Goal: Task Accomplishment & Management: Manage account settings

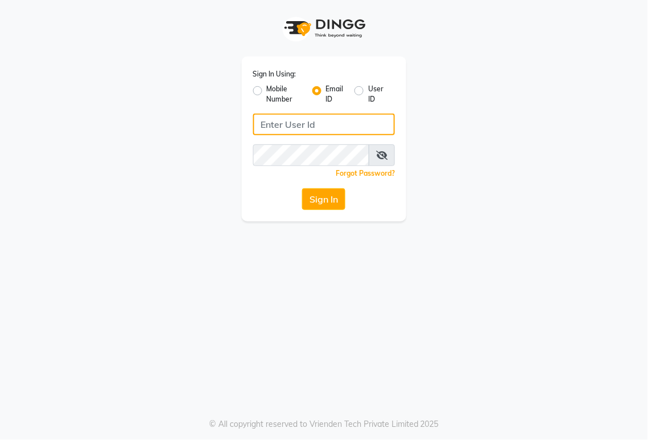
type input "[EMAIL_ADDRESS][DOMAIN_NAME]"
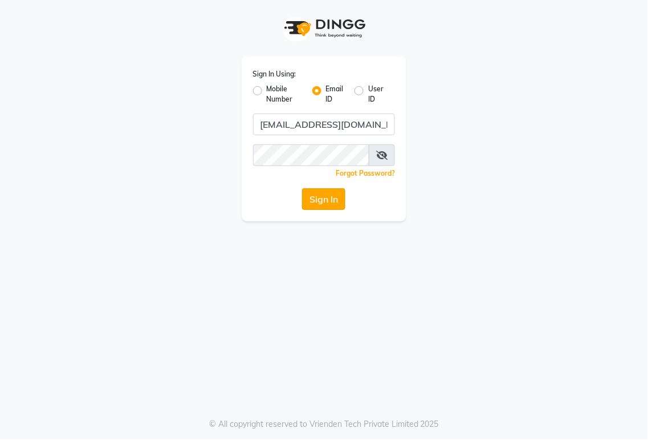
click at [328, 198] on button "Sign In" at bounding box center [323, 199] width 43 height 22
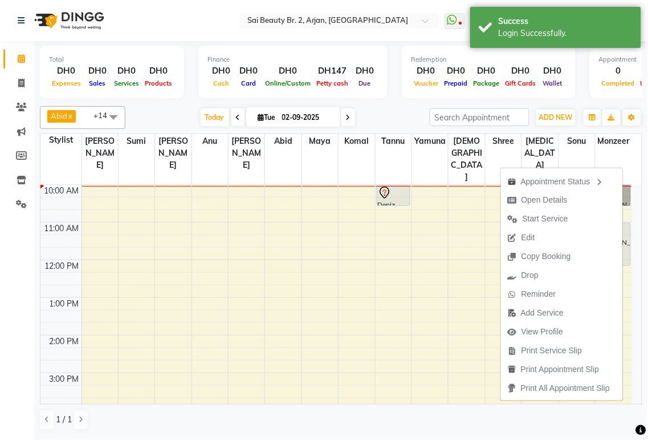
click at [412, 322] on td at bounding box center [357, 328] width 551 height 13
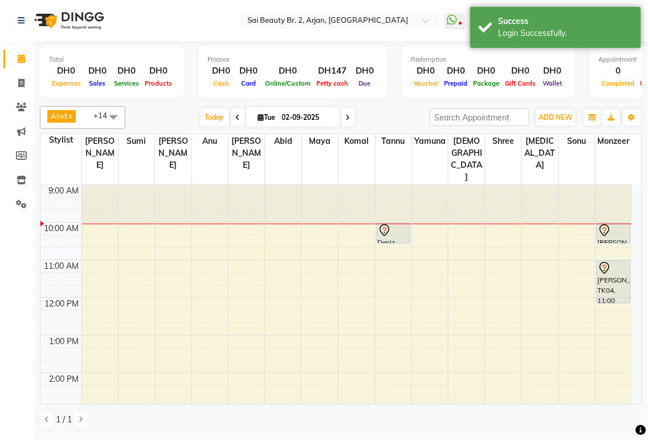
click at [391, 224] on icon at bounding box center [385, 231] width 14 height 14
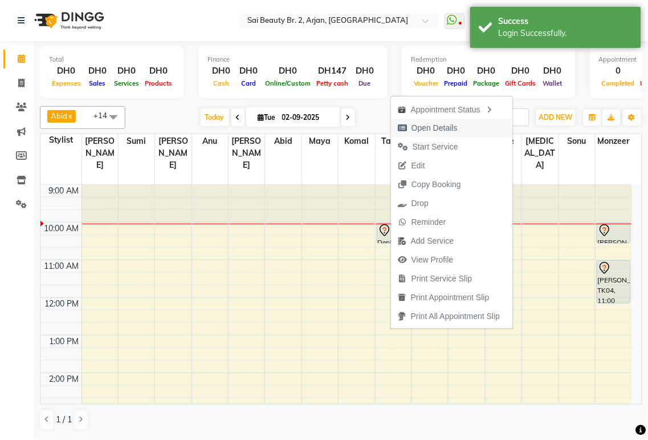
click at [442, 129] on span "Open Details" at bounding box center [435, 128] width 46 height 12
select select "7"
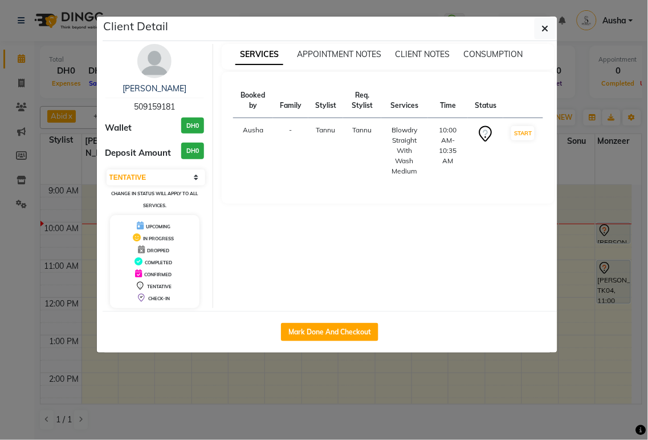
click at [360, 382] on ngb-modal-window "Client Detail Deniz 509159181 Wallet DH0 Deposit Amount DH0 Select IN SERVICE C…" at bounding box center [324, 220] width 648 height 440
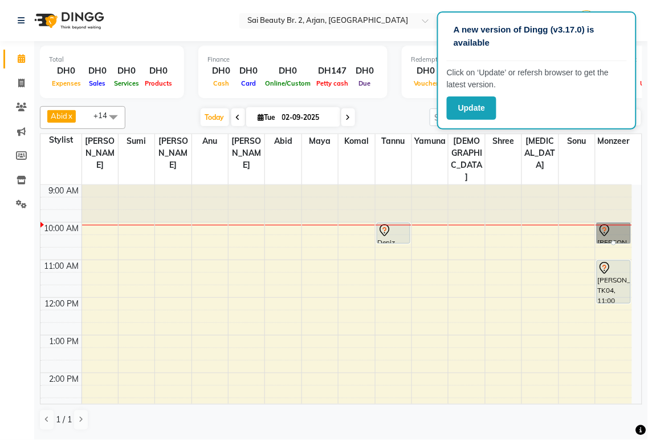
click at [514, 259] on td at bounding box center [357, 265] width 551 height 13
click at [628, 397] on td at bounding box center [357, 403] width 551 height 13
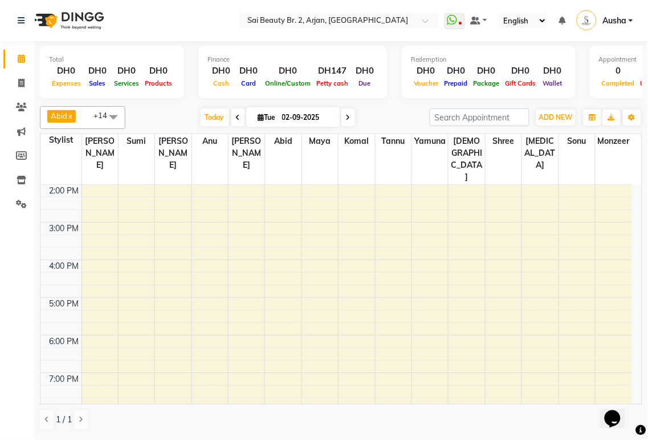
scroll to position [286, 0]
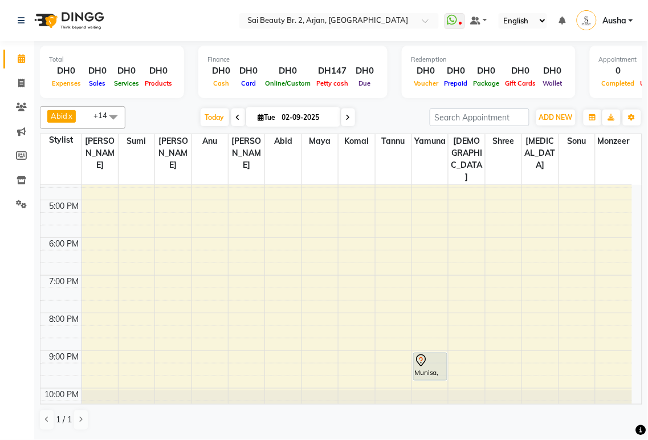
click at [431, 353] on div "Munisa, TK02, 09:00 PM-09:45 PM, Full body massage (45mins)" at bounding box center [430, 366] width 33 height 27
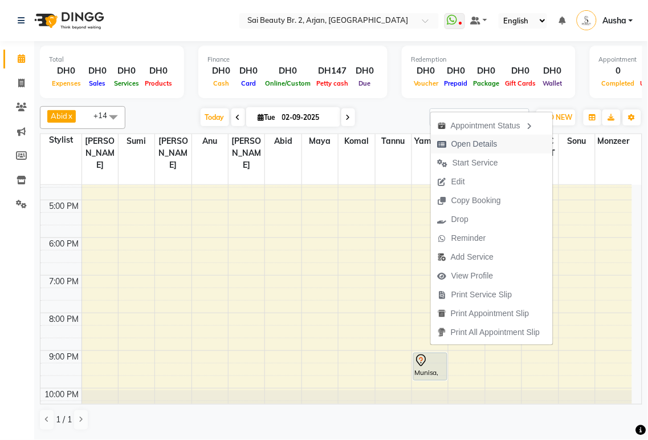
click at [452, 152] on span "Open Details" at bounding box center [468, 144] width 74 height 19
select select "7"
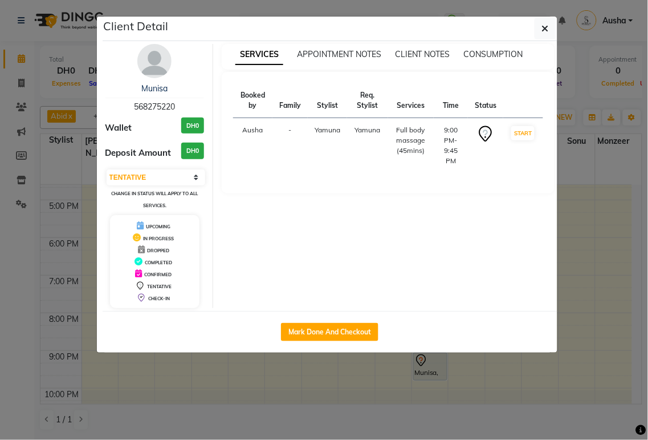
click at [539, 395] on ngb-modal-window "Client Detail Munisa 568275220 Wallet DH0 Deposit Amount DH0 Select IN SERVICE …" at bounding box center [324, 220] width 648 height 440
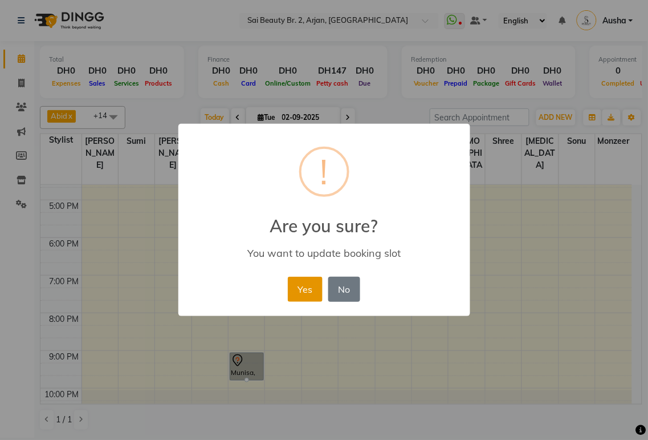
click at [291, 291] on button "Yes" at bounding box center [305, 289] width 35 height 25
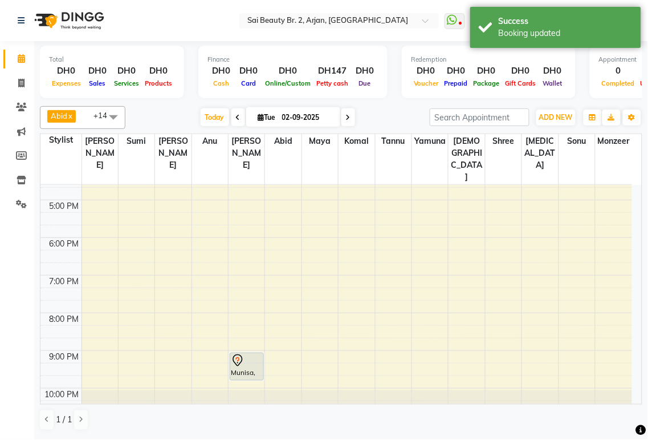
click at [236, 116] on icon at bounding box center [238, 117] width 5 height 7
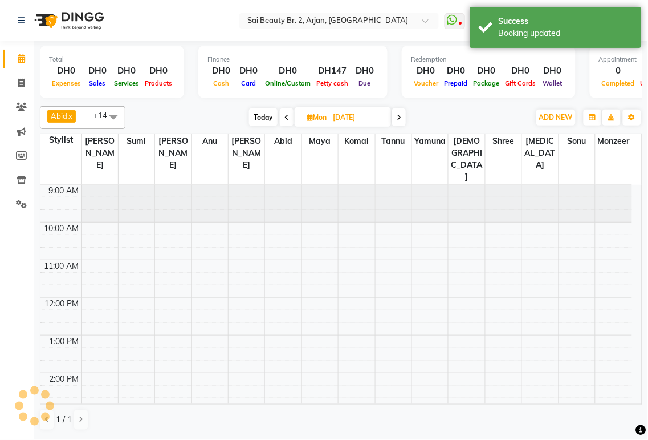
scroll to position [38, 0]
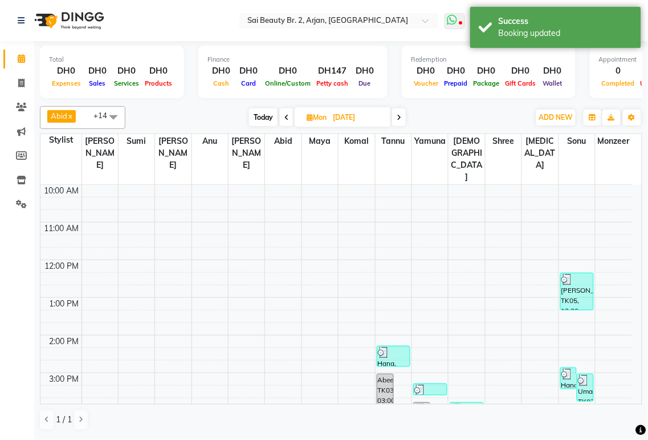
click at [462, 24] on icon at bounding box center [460, 24] width 3 height 6
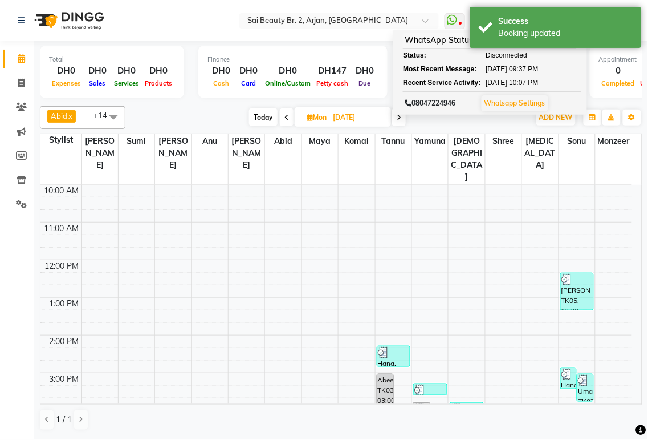
click at [400, 121] on span at bounding box center [399, 117] width 14 height 18
type input "02-09-2025"
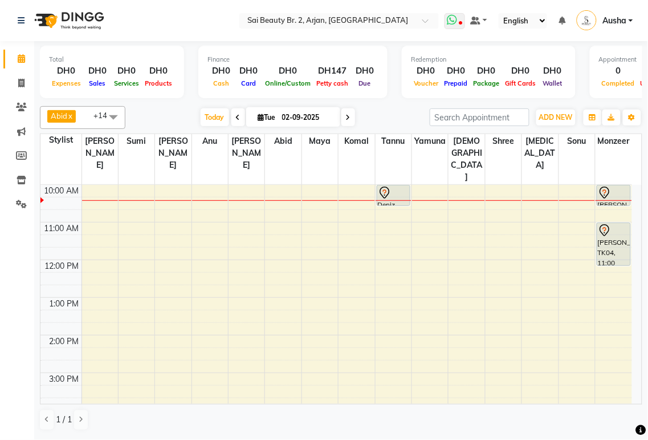
click at [461, 21] on icon at bounding box center [460, 24] width 3 height 6
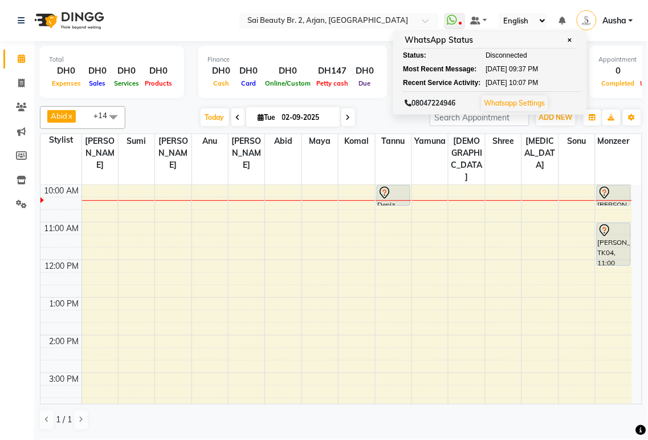
click at [604, 186] on icon at bounding box center [605, 193] width 14 height 14
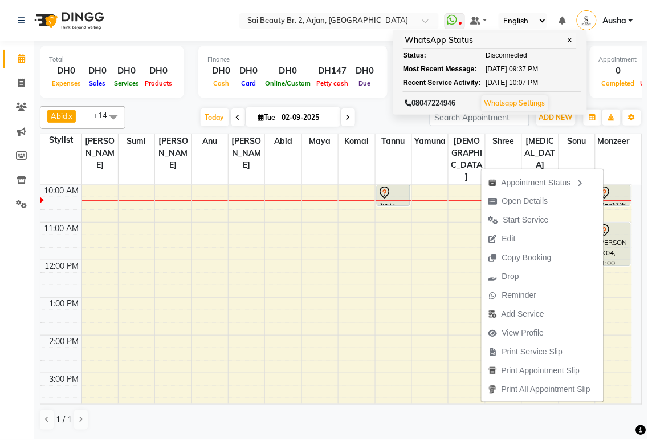
click at [384, 272] on td at bounding box center [357, 278] width 551 height 13
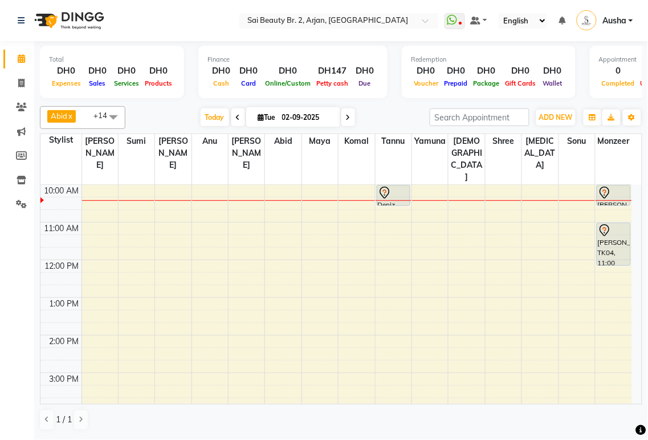
click at [385, 186] on icon at bounding box center [385, 193] width 14 height 14
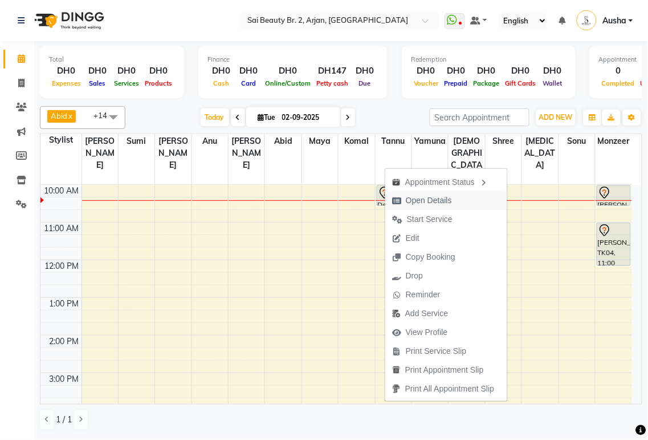
click at [430, 200] on span "Open Details" at bounding box center [429, 200] width 46 height 12
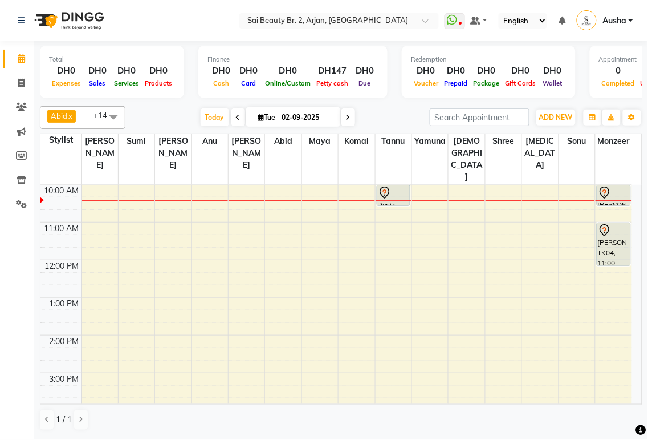
click at [390, 186] on icon at bounding box center [385, 193] width 14 height 14
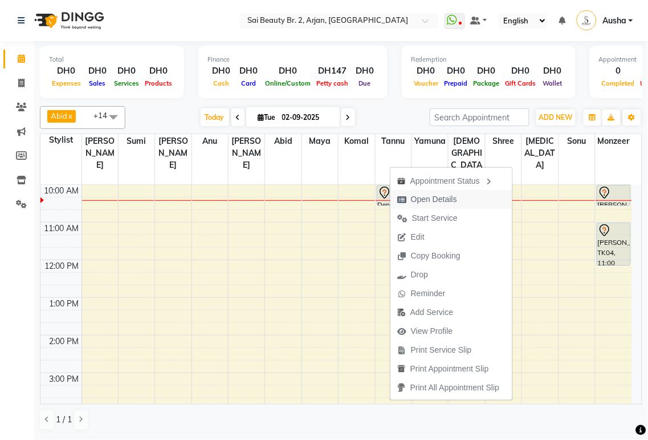
click at [409, 197] on span "Open Details" at bounding box center [428, 199] width 74 height 19
select select "7"
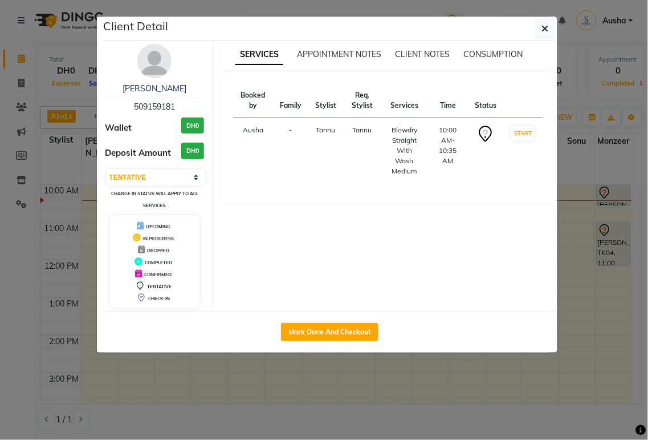
click at [393, 374] on ngb-modal-window "Client Detail Deniz 509159181 Wallet DH0 Deposit Amount DH0 Select IN SERVICE C…" at bounding box center [324, 220] width 648 height 440
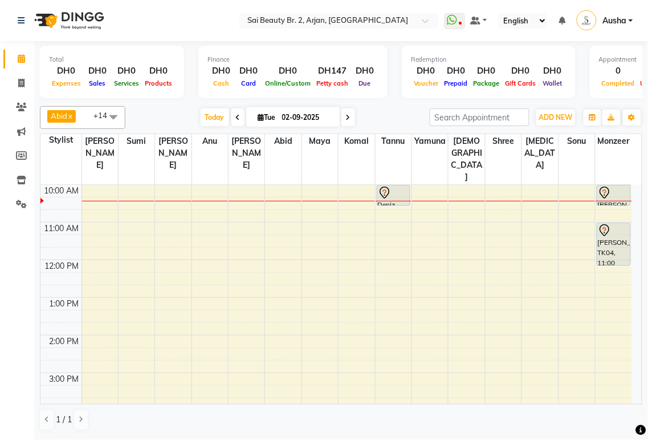
click at [384, 186] on icon at bounding box center [385, 193] width 14 height 14
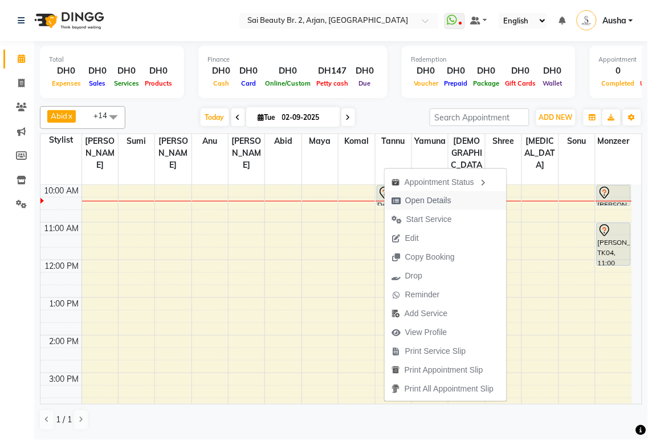
click at [429, 202] on span "Open Details" at bounding box center [428, 200] width 46 height 12
select select "7"
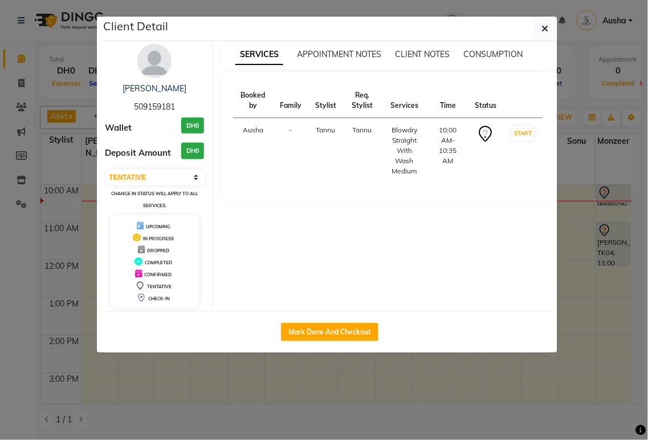
click at [300, 395] on ngb-modal-window "Client Detail Deniz 509159181 Wallet DH0 Deposit Amount DH0 Select IN SERVICE C…" at bounding box center [324, 220] width 648 height 440
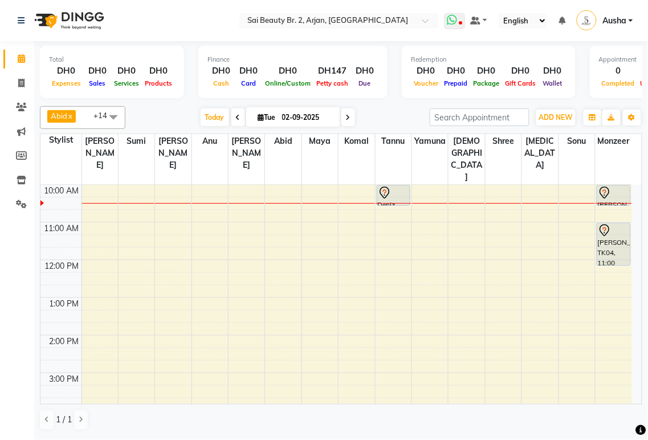
click at [454, 21] on icon at bounding box center [453, 19] width 10 height 11
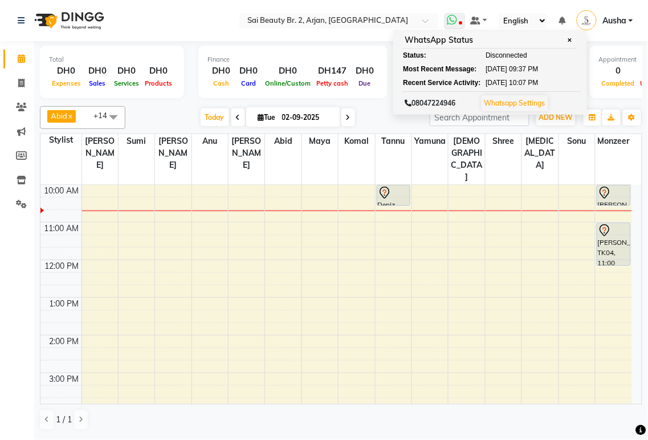
click at [462, 23] on icon at bounding box center [460, 24] width 3 height 6
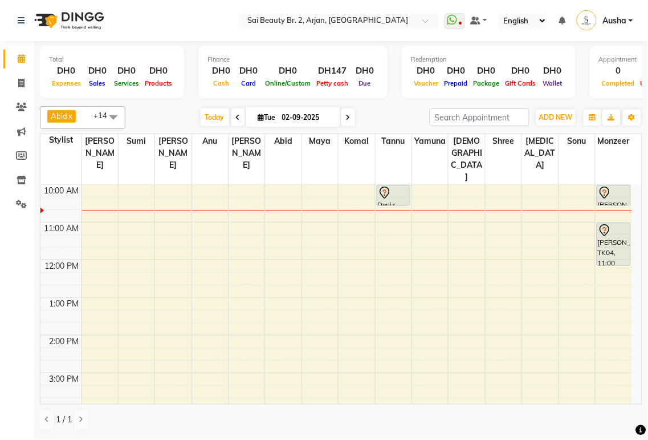
click at [411, 272] on td at bounding box center [357, 278] width 551 height 13
click at [18, 211] on link "Settings" at bounding box center [16, 204] width 27 height 19
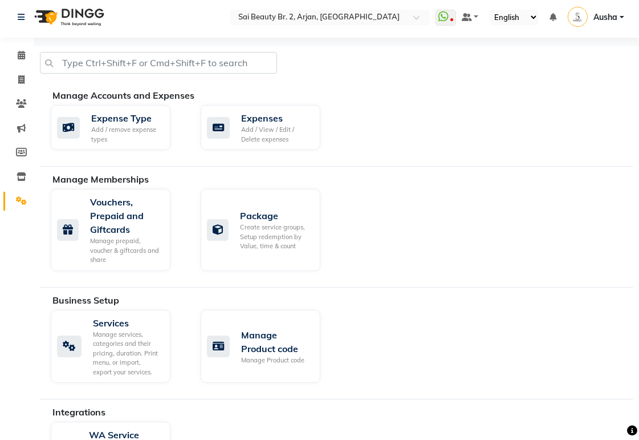
scroll to position [71, 0]
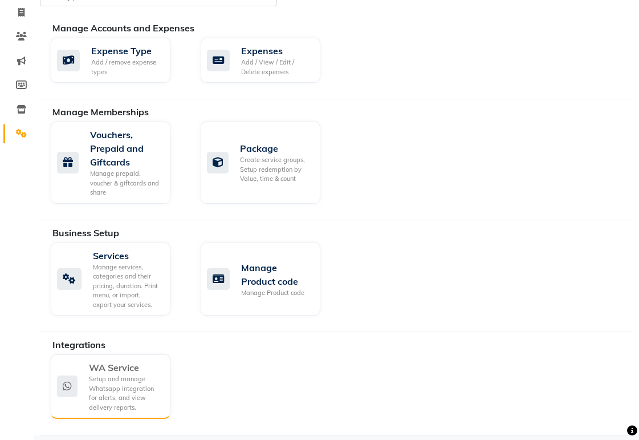
click at [128, 387] on div "Setup and manage Whatsapp Integration for alerts, and view delivery reports." at bounding box center [125, 393] width 72 height 38
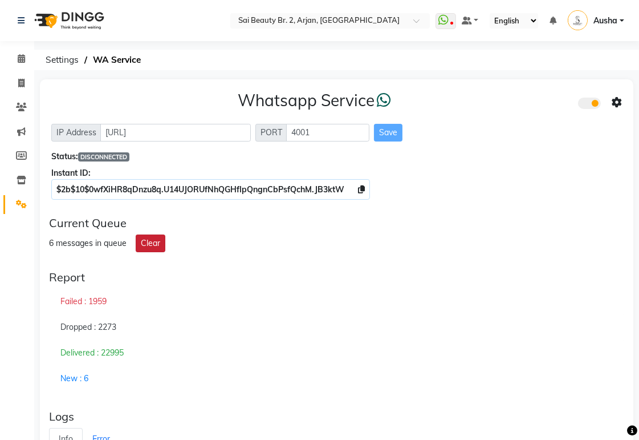
click at [149, 246] on button "Clear" at bounding box center [151, 243] width 30 height 18
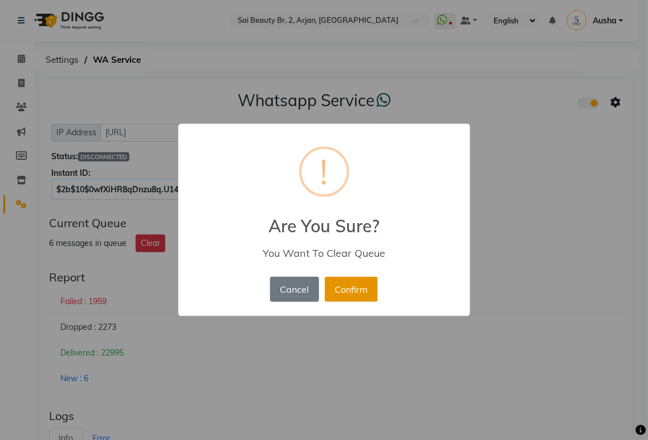
click at [358, 297] on button "Confirm" at bounding box center [351, 289] width 53 height 25
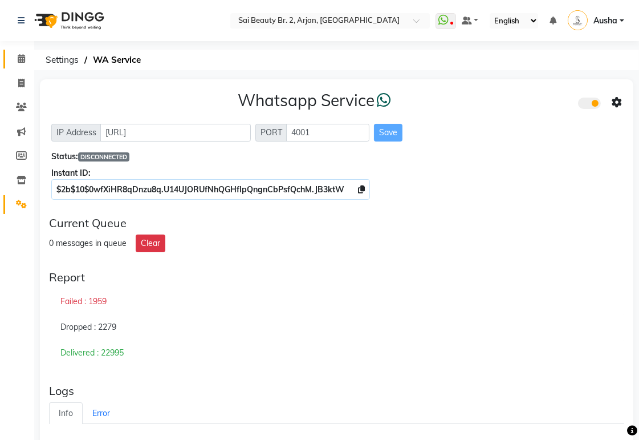
click at [15, 58] on span at bounding box center [21, 58] width 20 height 13
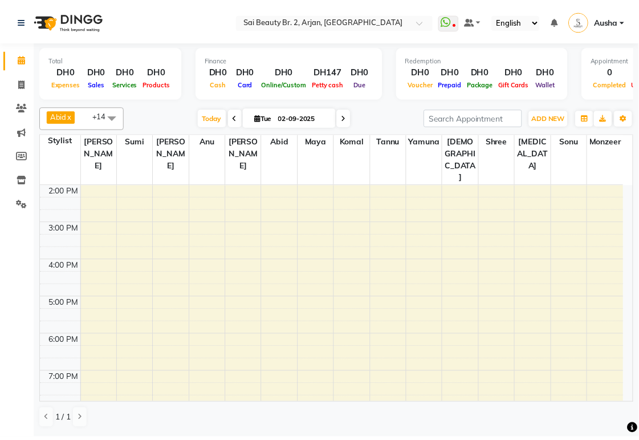
scroll to position [286, 0]
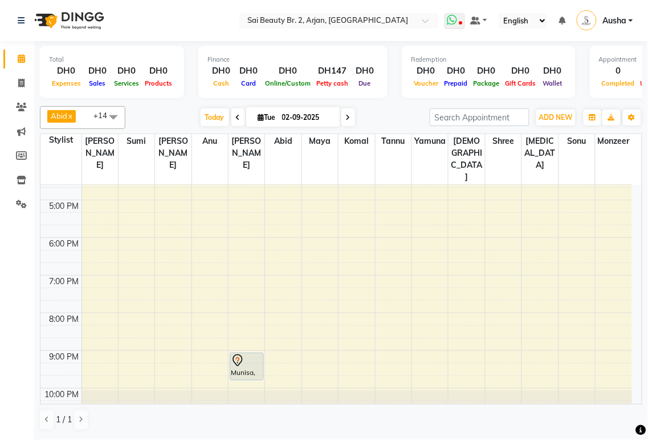
click at [454, 18] on icon at bounding box center [453, 19] width 10 height 11
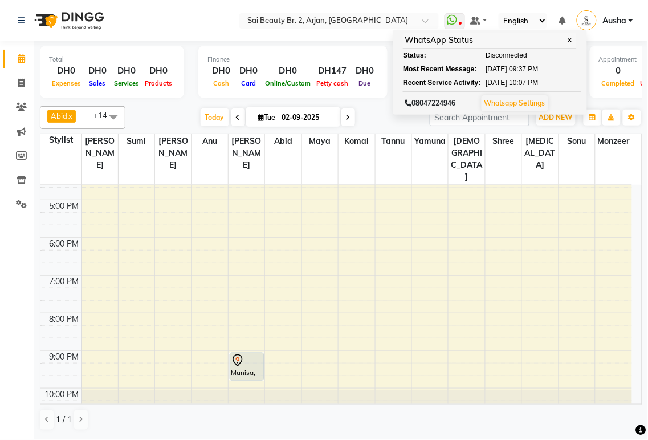
click at [437, 312] on td at bounding box center [357, 318] width 551 height 13
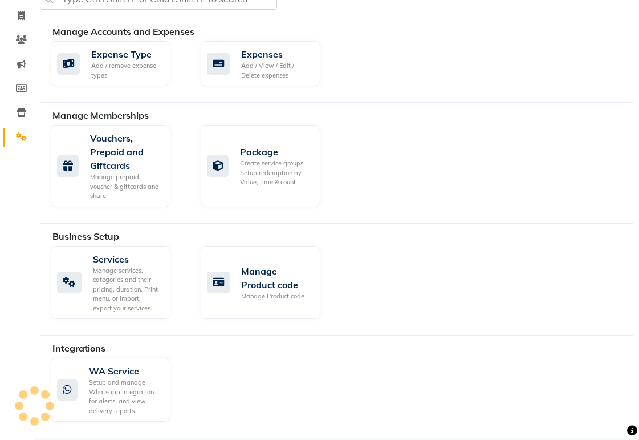
click at [38, 377] on div "Manage Accounts and Expenses Expense Type Add / remove expense types Expenses A…" at bounding box center [336, 210] width 605 height 456
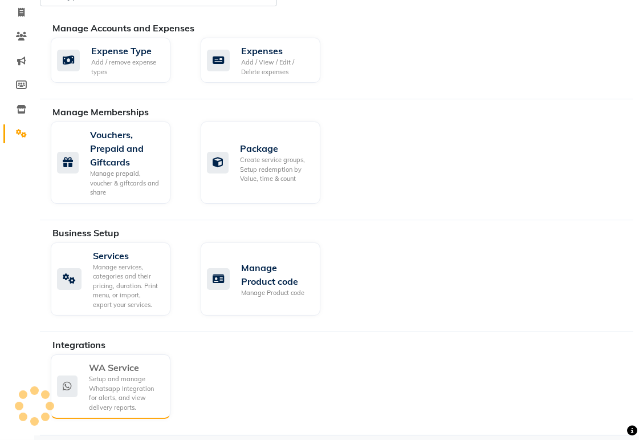
click at [154, 391] on div "Setup and manage Whatsapp Integration for alerts, and view delivery reports." at bounding box center [125, 393] width 72 height 38
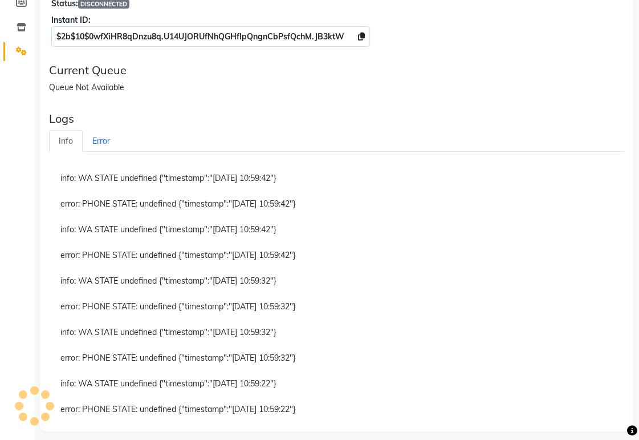
click at [396, 197] on div "error: PHONE STATE: undefined {"timestamp":"[DATE] 10:59:42"}" at bounding box center [336, 204] width 575 height 26
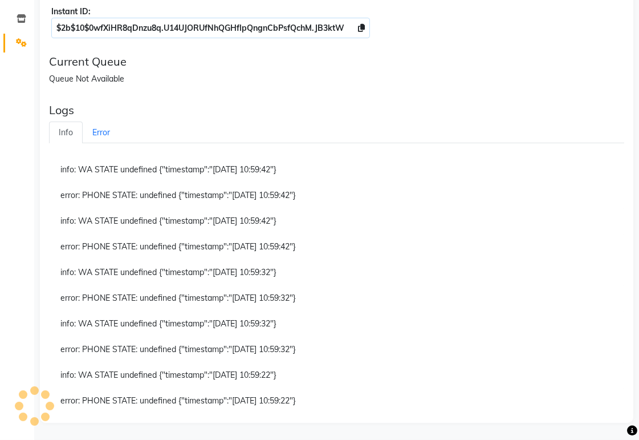
click at [401, 308] on div "error: PHONE STATE: undefined {"timestamp":"[DATE] 10:59:32"}" at bounding box center [336, 298] width 575 height 26
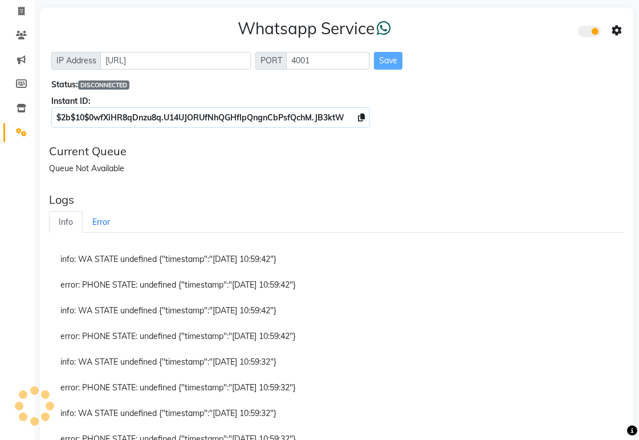
scroll to position [40, 0]
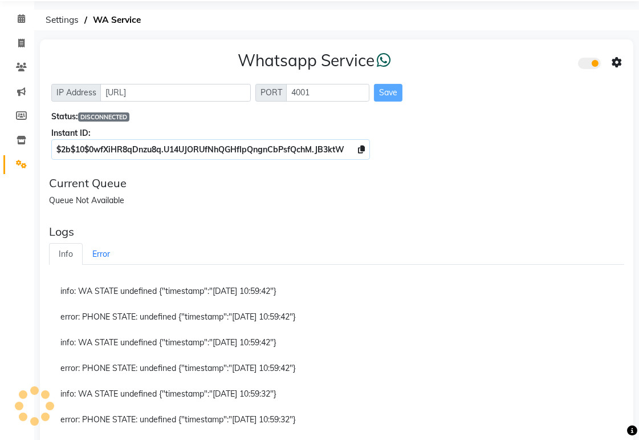
click at [32, 342] on div "Calendar Invoice Clients Marketing Members Inventory Settings Completed InProgr…" at bounding box center [77, 268] width 154 height 551
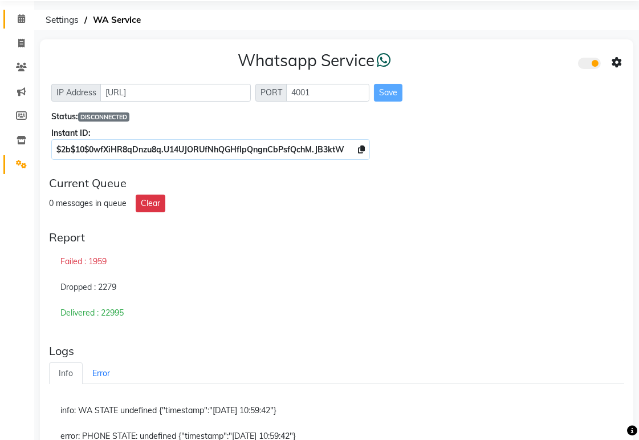
click at [21, 19] on icon at bounding box center [21, 18] width 7 height 9
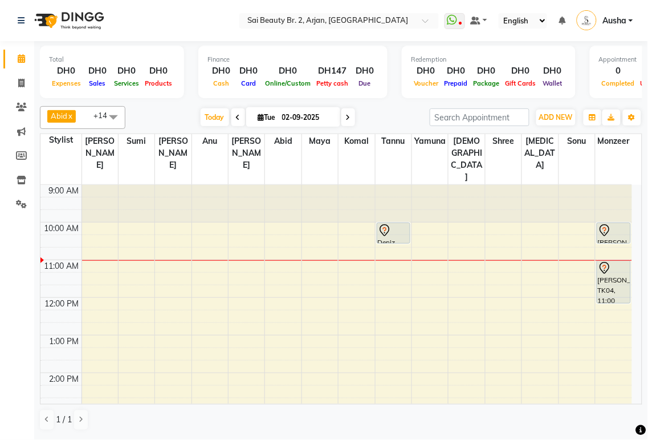
click at [605, 232] on icon at bounding box center [604, 232] width 1 height 1
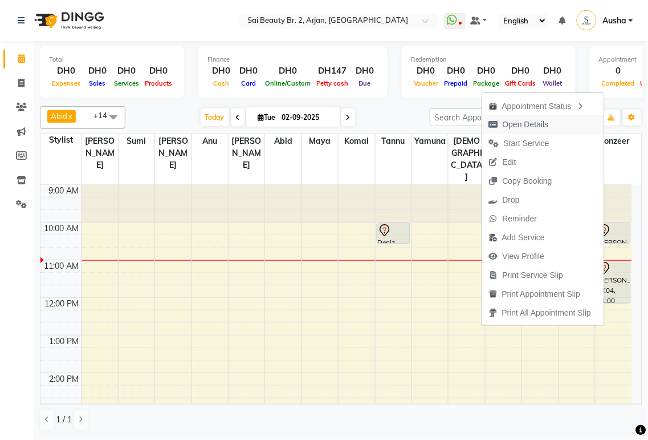
click at [516, 127] on span "Open Details" at bounding box center [526, 125] width 46 height 12
select select "7"
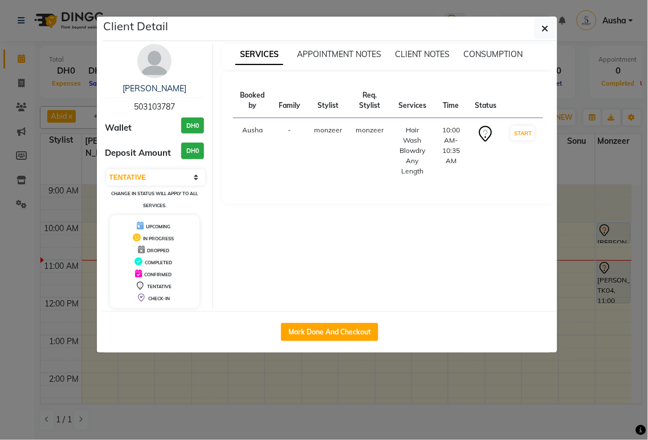
click at [293, 380] on ngb-modal-window "Client Detail [PERSON_NAME] 503103787 Wallet DH0 Deposit Amount DH0 Select IN S…" at bounding box center [324, 220] width 648 height 440
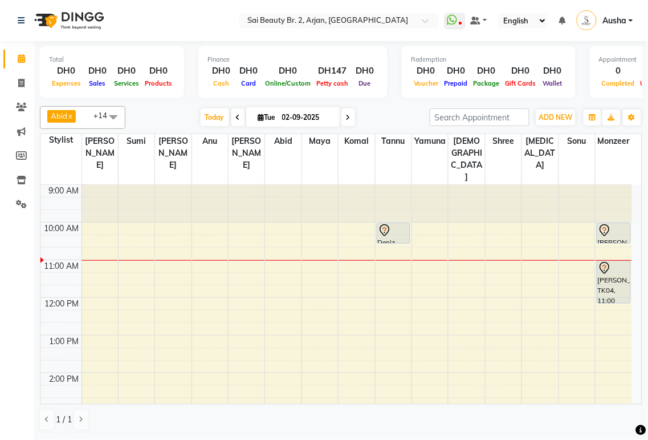
click at [346, 116] on icon at bounding box center [348, 117] width 5 height 7
type input "[DATE]"
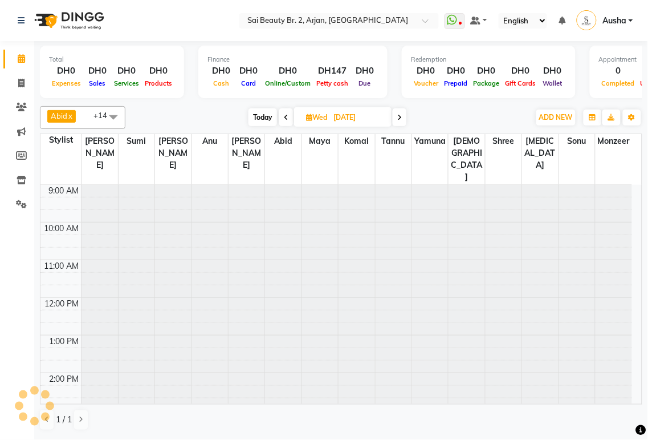
scroll to position [76, 0]
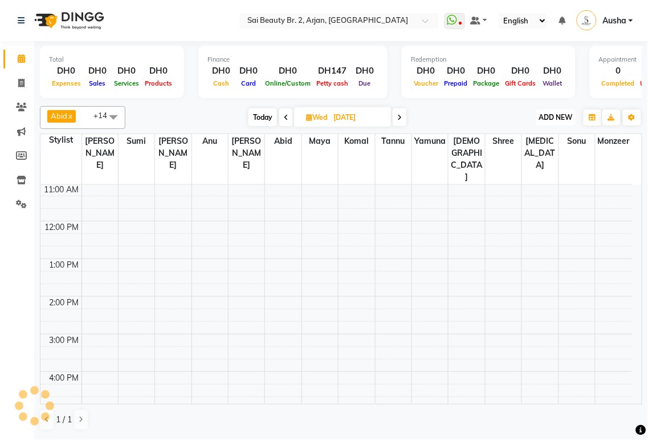
click at [567, 120] on span "ADD NEW" at bounding box center [556, 117] width 34 height 9
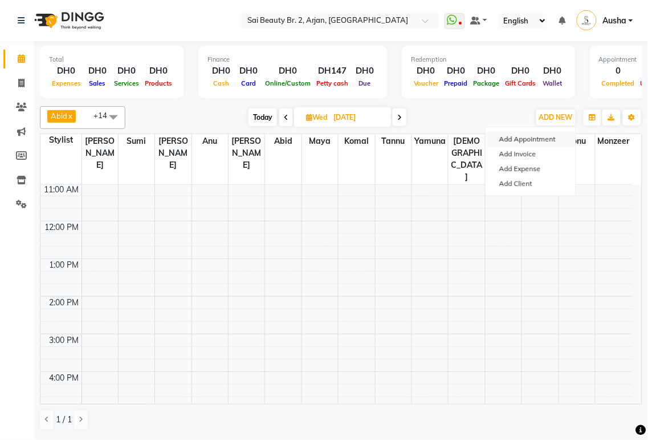
click at [550, 138] on button "Add Appointment" at bounding box center [531, 139] width 90 height 15
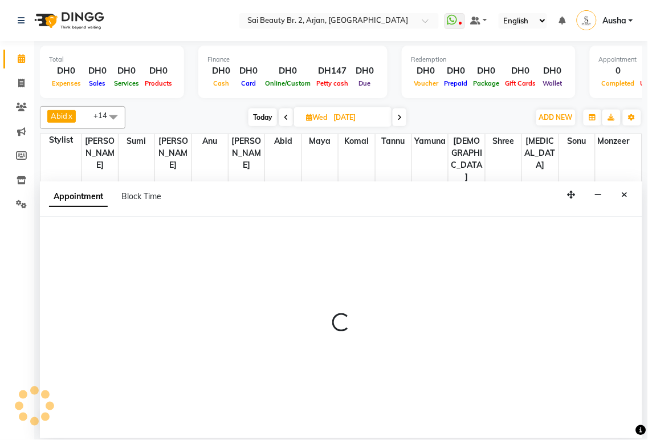
select select "tentative"
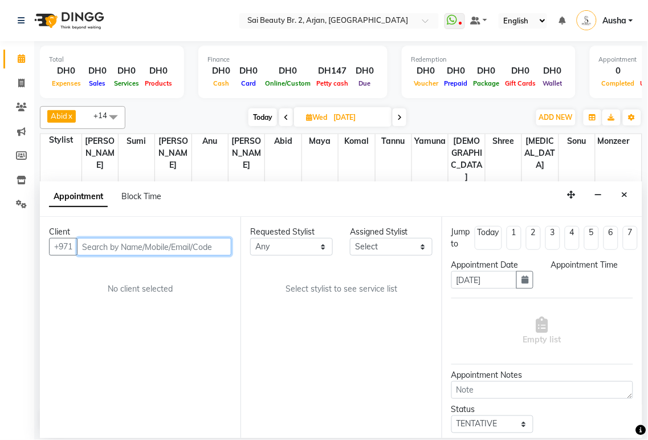
select select "600"
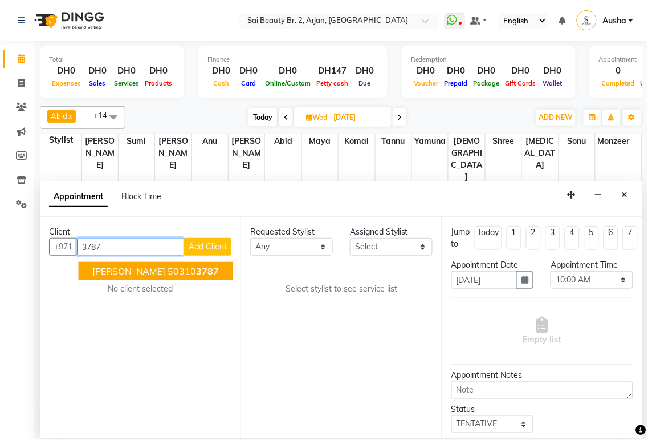
click at [118, 277] on button "[PERSON_NAME] 50310 3787" at bounding box center [156, 271] width 155 height 18
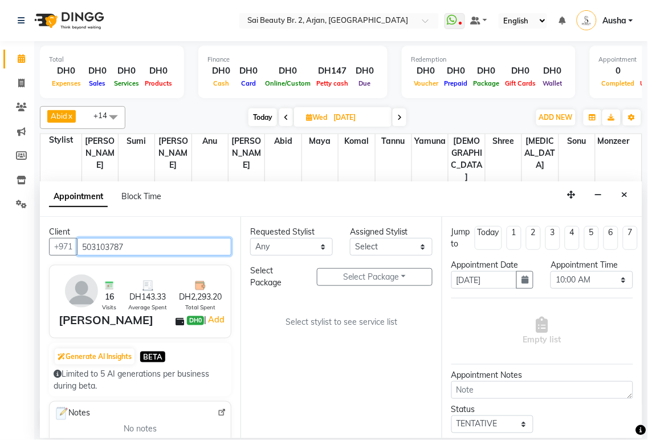
type input "503103787"
click at [366, 423] on div "Requested Stylist Any [PERSON_NAME][MEDICAL_DATA] [PERSON_NAME] [PERSON_NAME] […" at bounding box center [341, 327] width 201 height 221
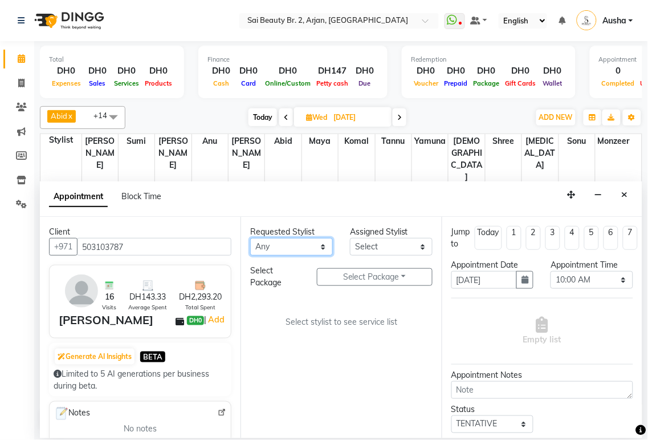
click at [323, 253] on select "Any [PERSON_NAME][MEDICAL_DATA] [PERSON_NAME] [PERSON_NAME] [PERSON_NAME] Gita …" at bounding box center [291, 247] width 83 height 18
select select "59424"
click at [250, 238] on select "Any [PERSON_NAME][MEDICAL_DATA] [PERSON_NAME] [PERSON_NAME] [PERSON_NAME] Gita …" at bounding box center [291, 247] width 83 height 18
select select "59424"
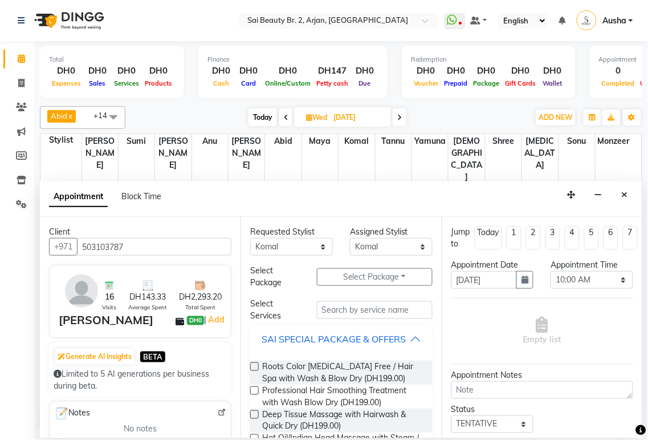
click at [414, 348] on button "SAI SPECIAL PACKAGE & OFFERS" at bounding box center [341, 338] width 173 height 21
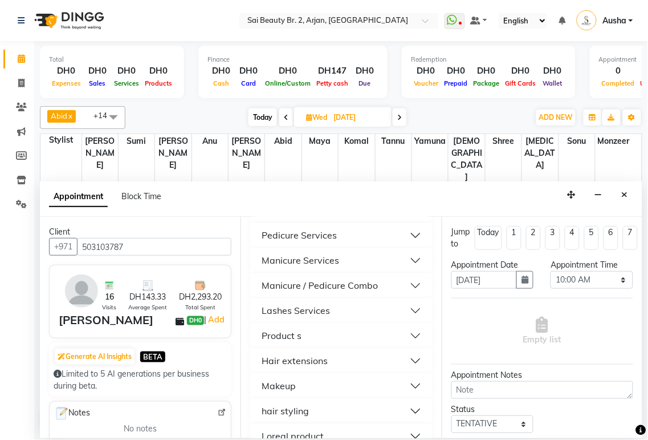
scroll to position [431, 0]
click at [388, 315] on button "Lashes Services" at bounding box center [341, 309] width 173 height 21
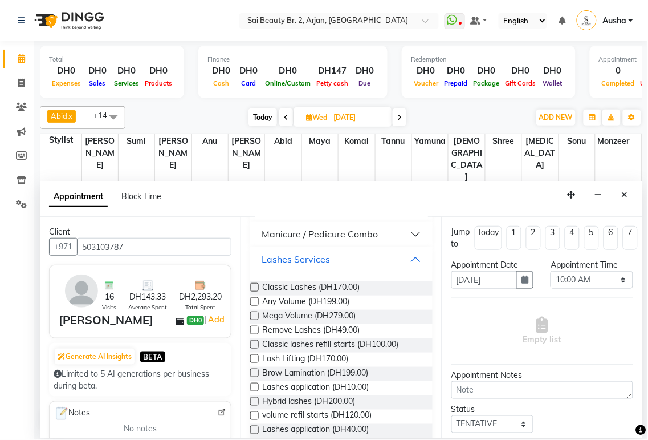
scroll to position [483, 0]
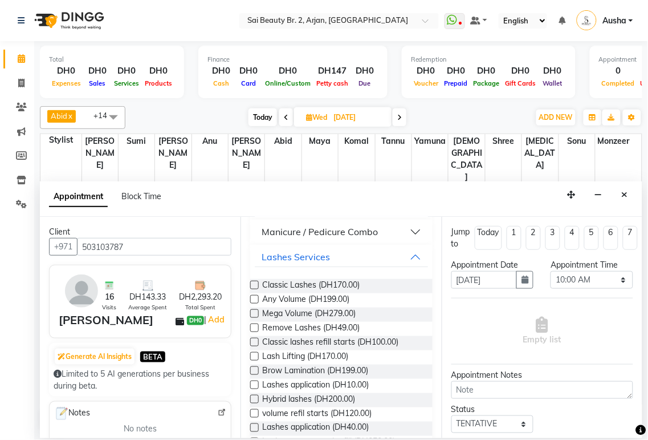
click at [399, 242] on button "Manicure / Pedicure Combo" at bounding box center [341, 232] width 173 height 21
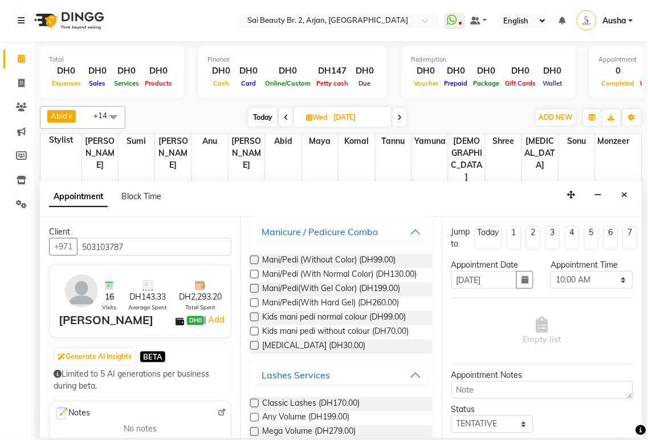
click at [255, 278] on label at bounding box center [254, 274] width 9 height 9
click at [255, 279] on input "checkbox" at bounding box center [253, 274] width 7 height 7
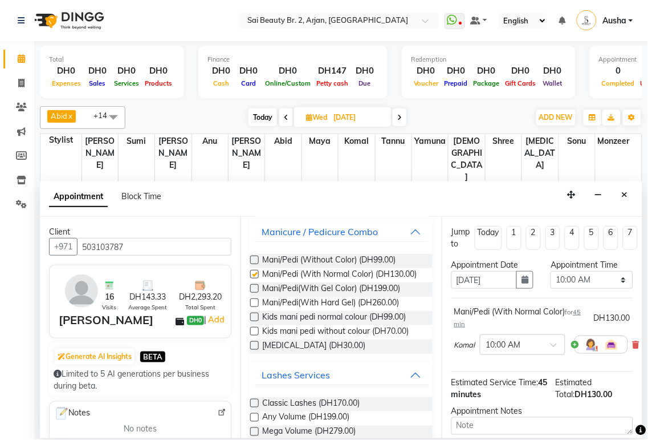
checkbox input "false"
click at [620, 284] on select "Select 10:00 AM 10:05 AM 10:10 AM 10:15 AM 10:20 AM 10:25 AM 10:30 AM 10:35 AM …" at bounding box center [592, 280] width 83 height 18
click at [551, 271] on select "Select 10:00 AM 10:05 AM 10:10 AM 10:15 AM 10:20 AM 10:25 AM 10:30 AM 10:35 AM …" at bounding box center [592, 280] width 83 height 18
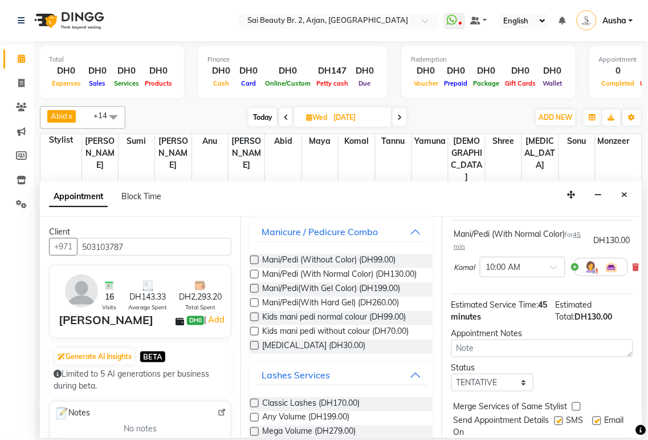
scroll to position [122, 0]
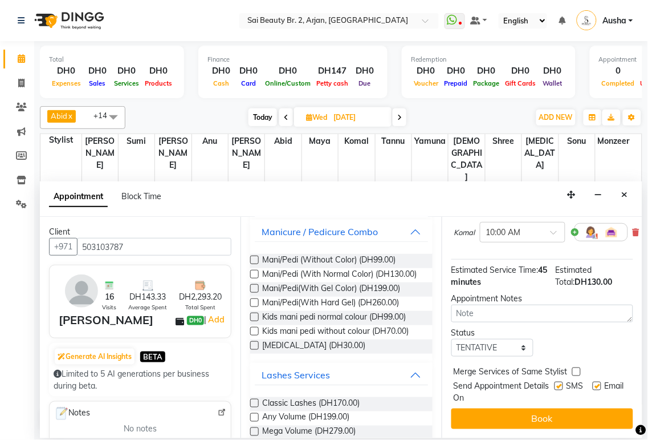
click at [577, 367] on label at bounding box center [577, 371] width 9 height 9
click at [577, 369] on input "checkbox" at bounding box center [576, 372] width 7 height 7
checkbox input "true"
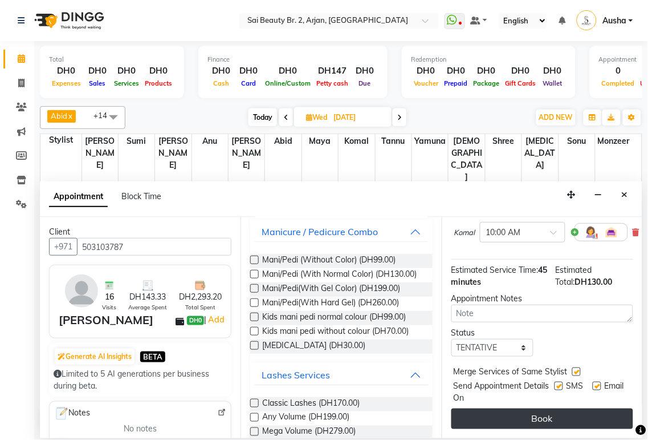
click at [574, 413] on button "Book" at bounding box center [543, 418] width 182 height 21
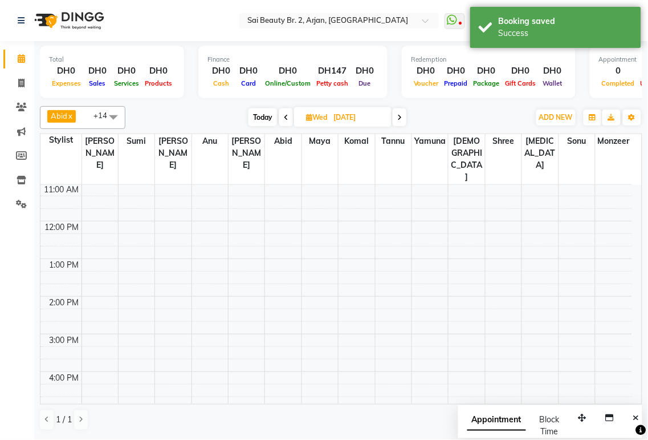
scroll to position [0, 0]
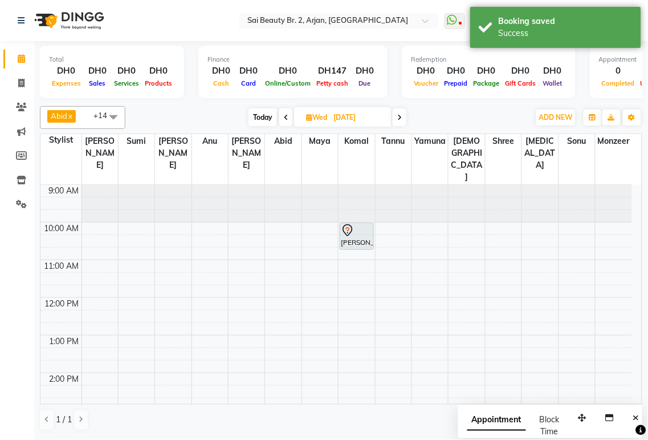
click at [284, 120] on icon at bounding box center [286, 117] width 5 height 7
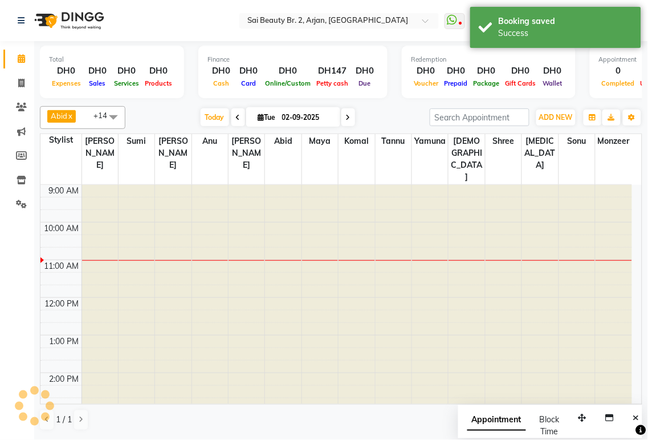
scroll to position [76, 0]
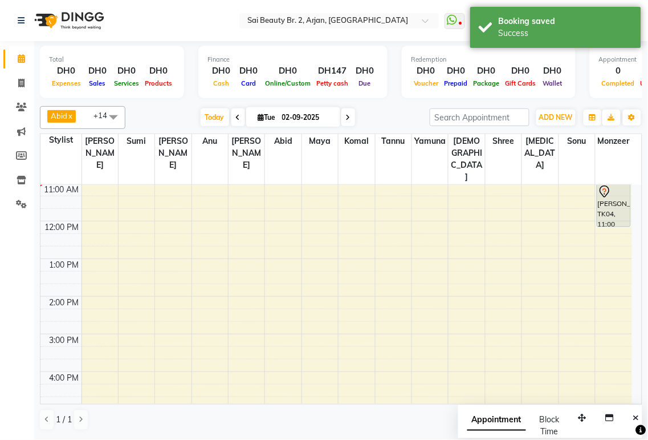
click at [347, 115] on icon at bounding box center [348, 117] width 5 height 7
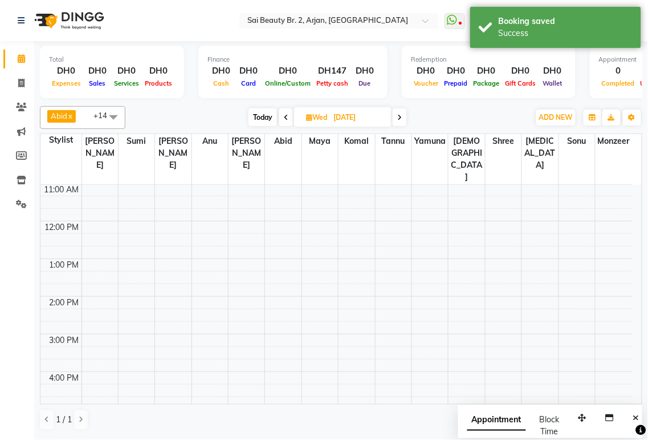
scroll to position [0, 0]
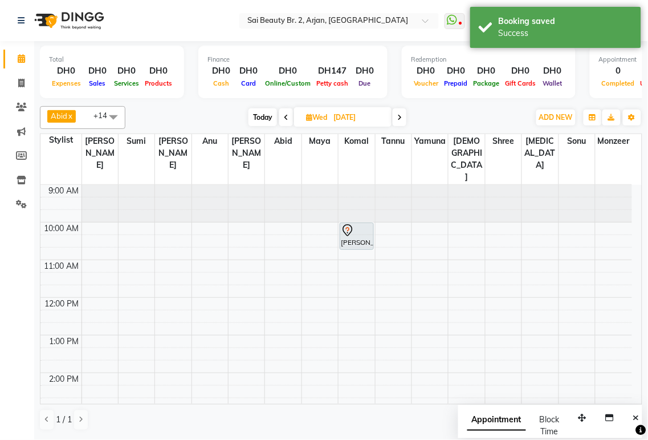
click at [286, 116] on icon at bounding box center [286, 117] width 5 height 7
type input "02-09-2025"
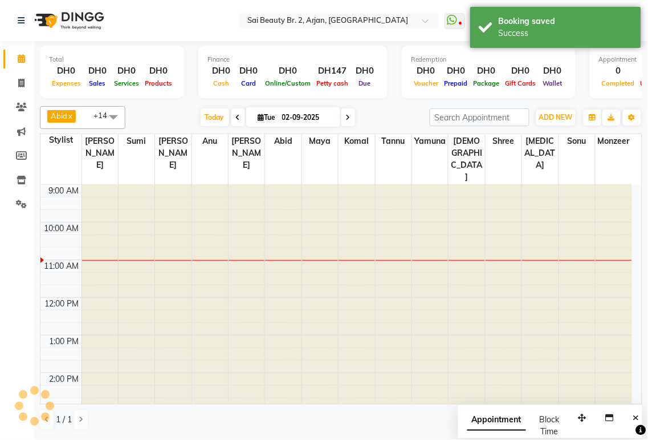
scroll to position [76, 0]
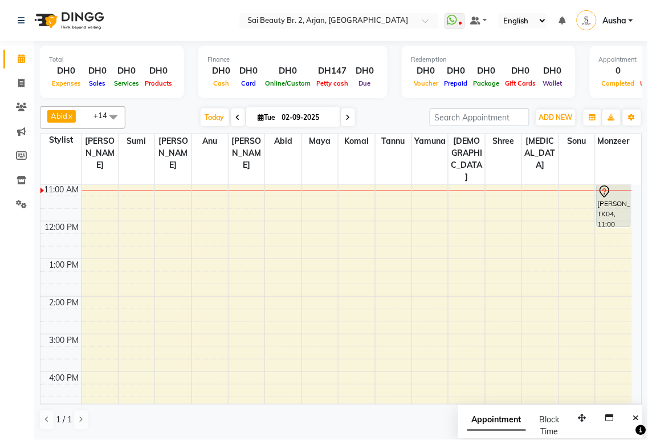
click at [20, 64] on span at bounding box center [21, 58] width 20 height 13
click at [462, 24] on icon at bounding box center [460, 24] width 3 height 6
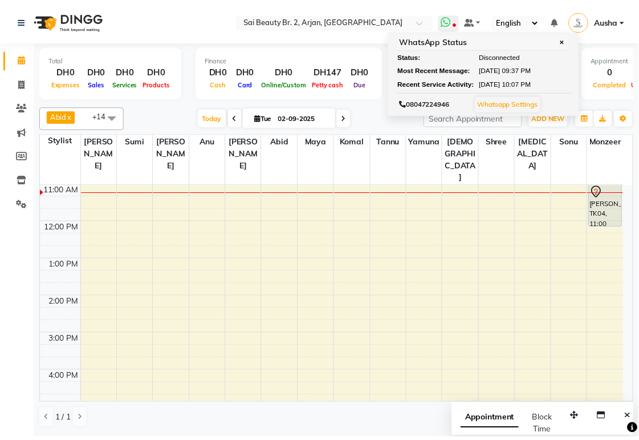
scroll to position [0, 0]
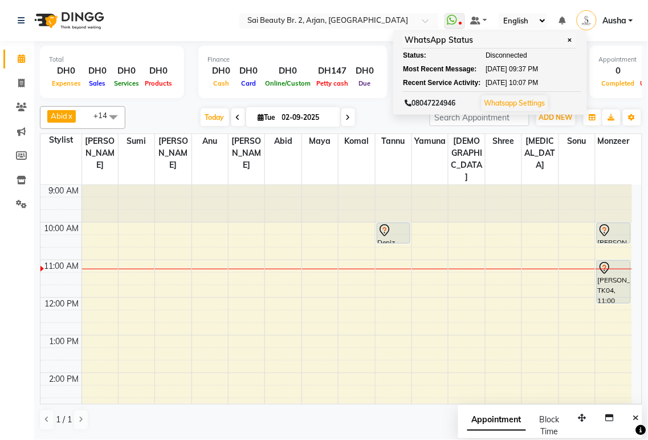
click at [611, 224] on icon at bounding box center [605, 231] width 14 height 14
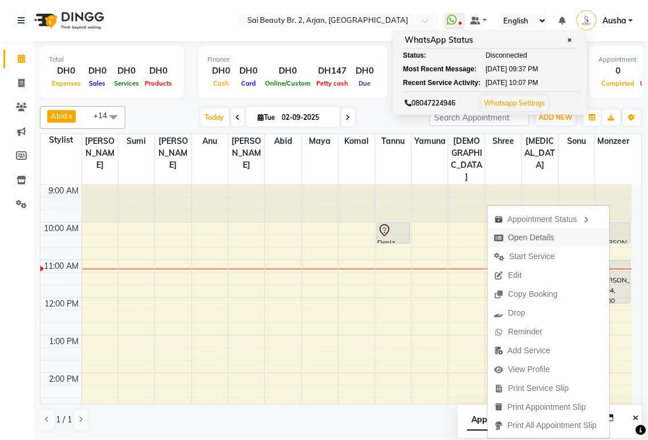
click at [539, 235] on span "Open Details" at bounding box center [532, 238] width 46 height 12
select select "7"
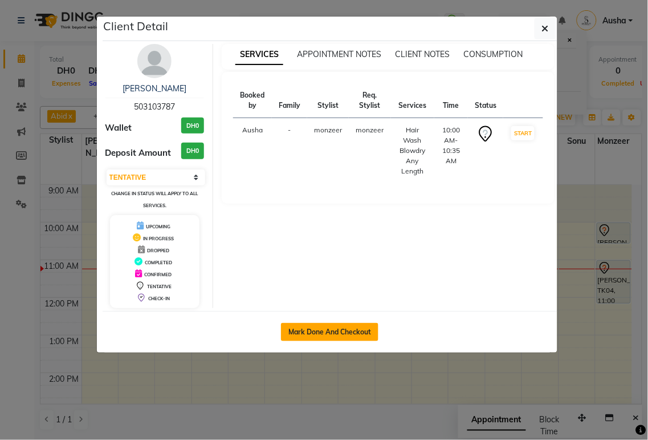
click at [344, 327] on button "Mark Done And Checkout" at bounding box center [330, 332] width 98 height 18
select select "service"
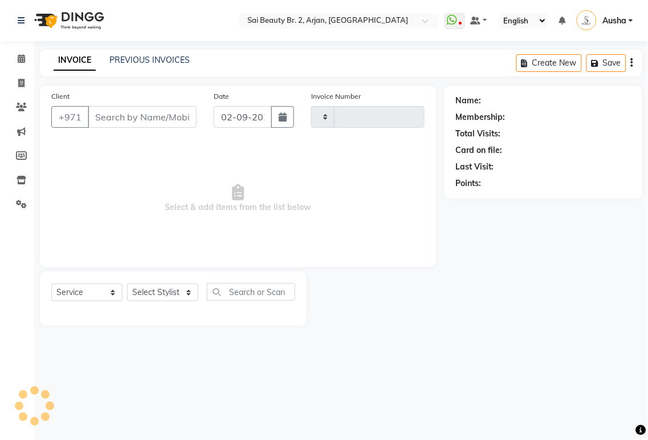
type input "1895"
select select "6956"
type input "503103787"
select select "82917"
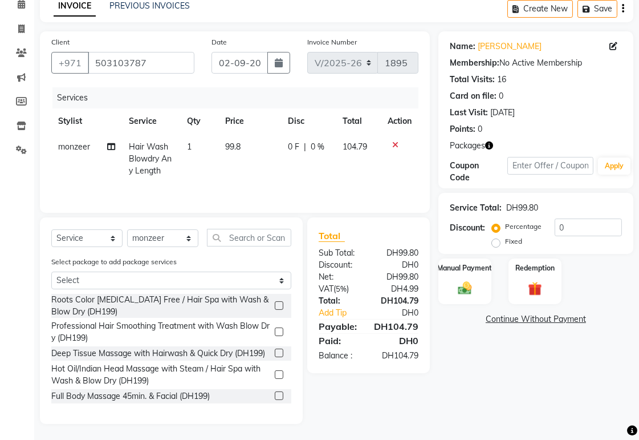
scroll to position [56, 0]
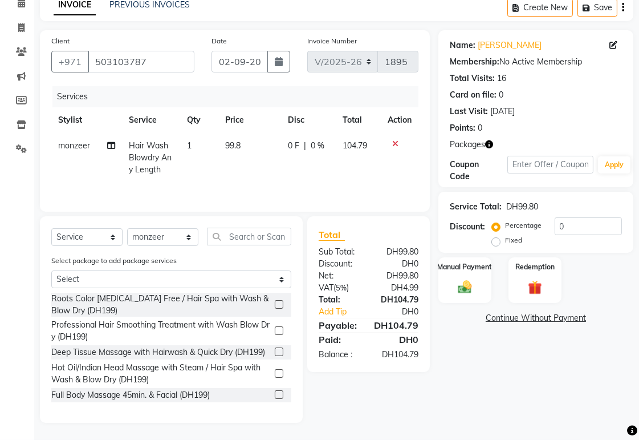
click at [332, 143] on td "0 F | 0 %" at bounding box center [308, 158] width 55 height 50
select select "82917"
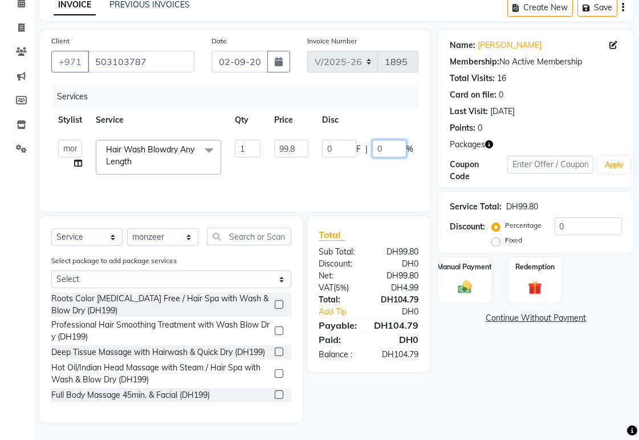
click at [397, 147] on input "0" at bounding box center [389, 149] width 34 height 18
type input "100"
click at [377, 180] on tr "[PERSON_NAME][MEDICAL_DATA] [PERSON_NAME] [PERSON_NAME] [PERSON_NAME] [PERSON_N…" at bounding box center [273, 157] width 445 height 48
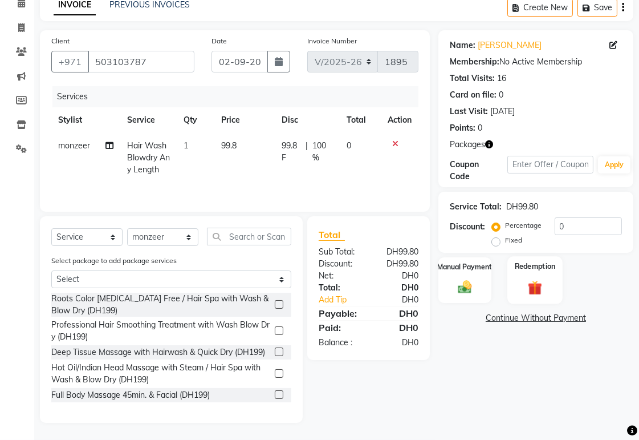
click at [535, 287] on img at bounding box center [534, 287] width 23 height 18
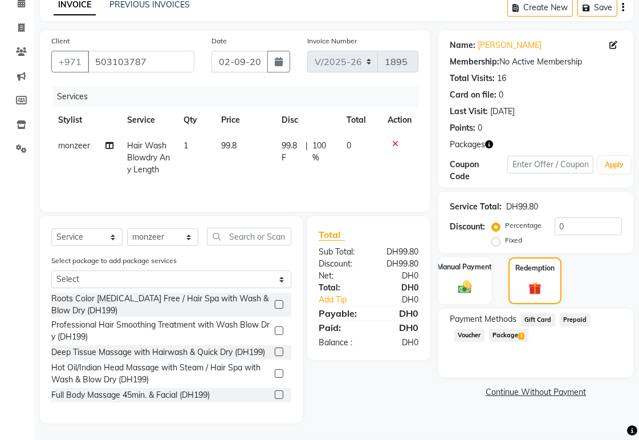
click at [511, 335] on span "Package 3" at bounding box center [508, 334] width 39 height 13
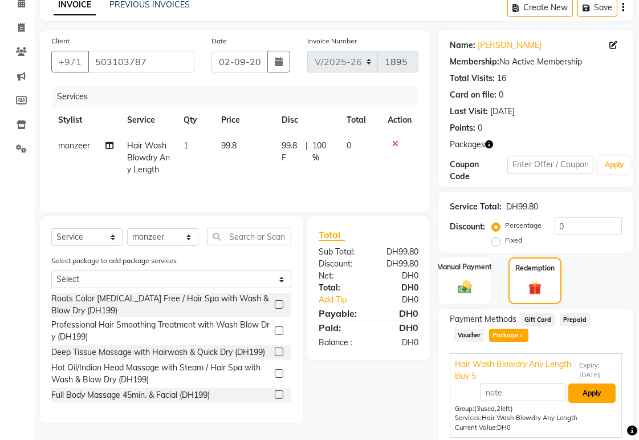
click at [584, 394] on button "Apply" at bounding box center [592, 392] width 47 height 19
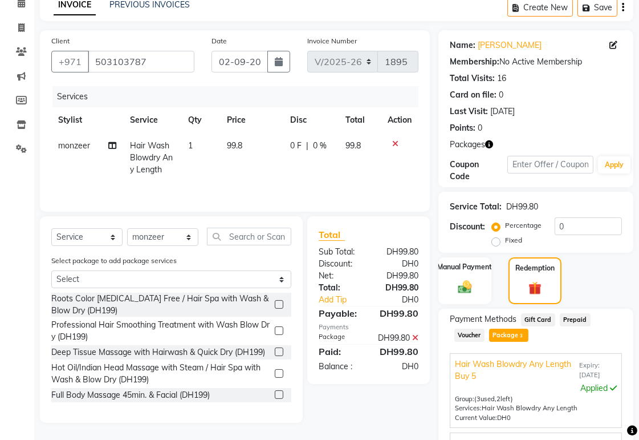
scroll to position [26, 0]
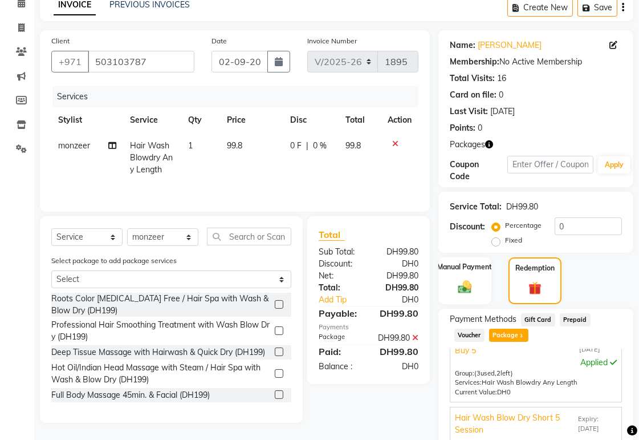
click at [335, 150] on td "0 F | 0 %" at bounding box center [310, 158] width 55 height 50
select select "82917"
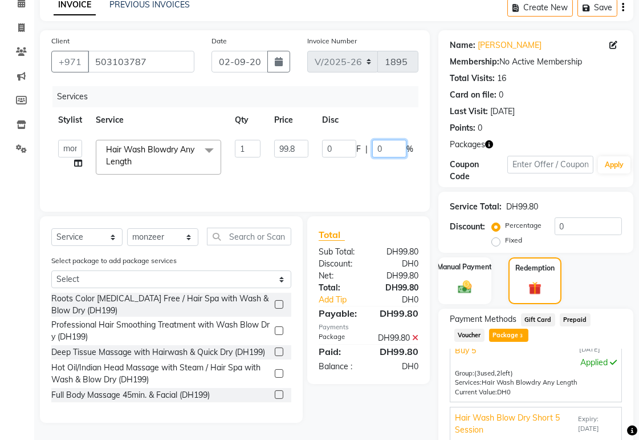
click at [392, 148] on input "0" at bounding box center [389, 149] width 34 height 18
type input "100"
click at [395, 177] on tr "[PERSON_NAME][MEDICAL_DATA] [PERSON_NAME] [PERSON_NAME] [PERSON_NAME] [PERSON_N…" at bounding box center [271, 157] width 440 height 48
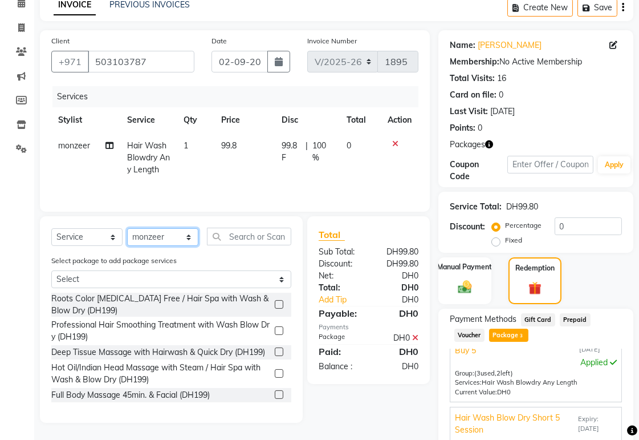
click at [193, 242] on select "Select Stylist [PERSON_NAME][MEDICAL_DATA] [PERSON_NAME] [PERSON_NAME] [PERSON_…" at bounding box center [162, 237] width 71 height 18
select select "57878"
click at [127, 229] on select "Select Stylist [PERSON_NAME][MEDICAL_DATA] [PERSON_NAME] [PERSON_NAME] [PERSON_…" at bounding box center [162, 237] width 71 height 18
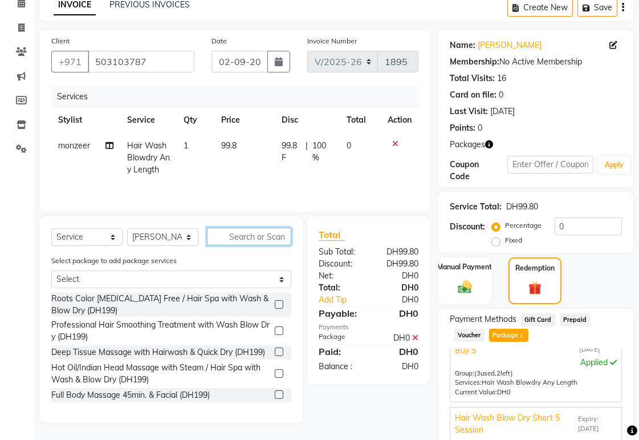
click at [261, 237] on input "text" at bounding box center [249, 237] width 84 height 18
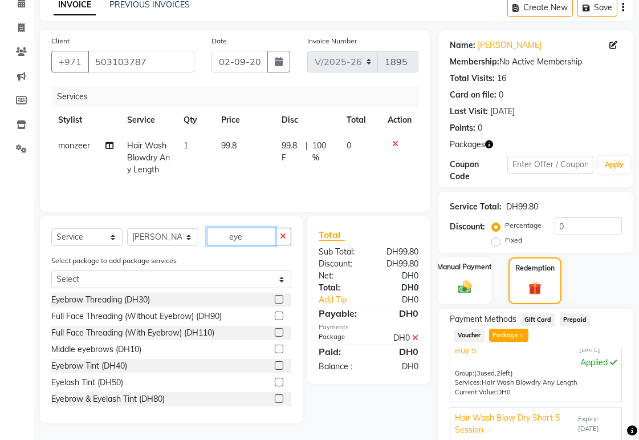
type input "eye"
click at [66, 302] on div "Eyebrow Threading (DH30)" at bounding box center [100, 300] width 99 height 12
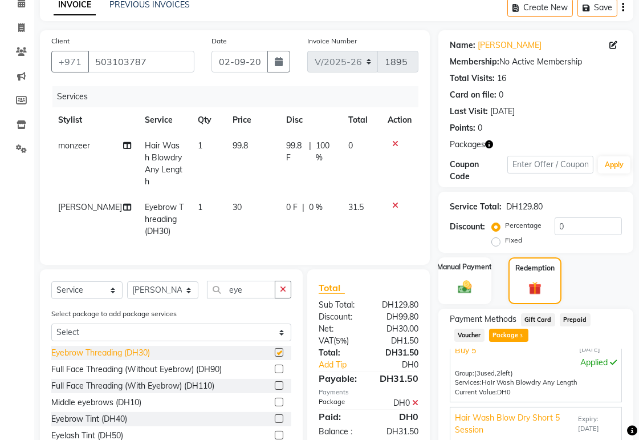
checkbox input "false"
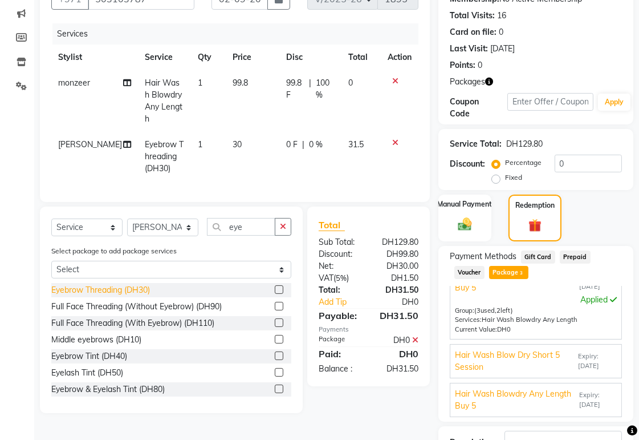
scroll to position [204, 0]
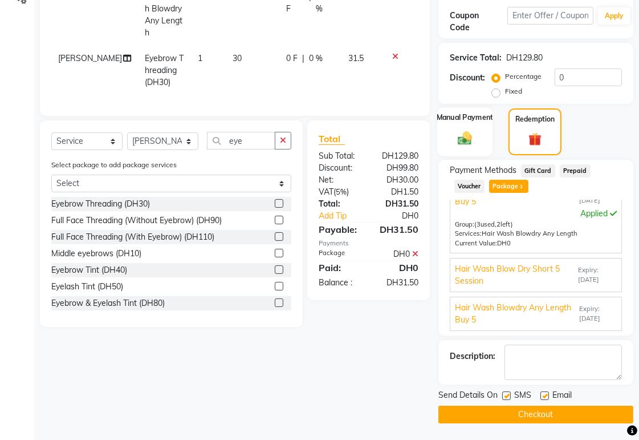
click at [468, 140] on img at bounding box center [464, 137] width 23 height 17
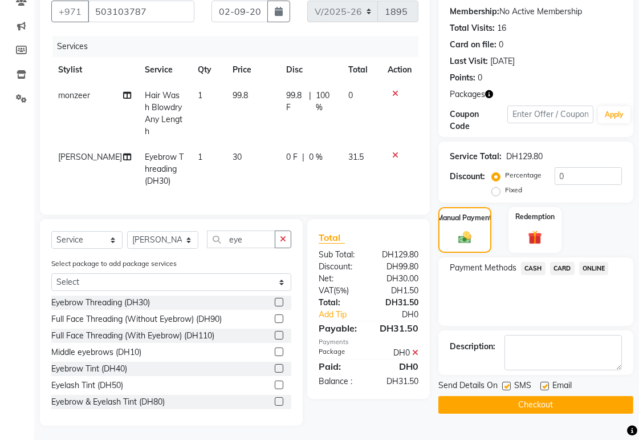
click at [569, 271] on span "CARD" at bounding box center [562, 268] width 25 height 13
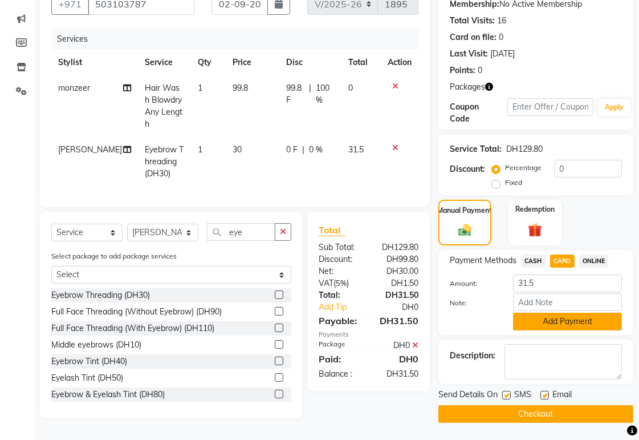
click at [583, 322] on button "Add Payment" at bounding box center [567, 321] width 109 height 18
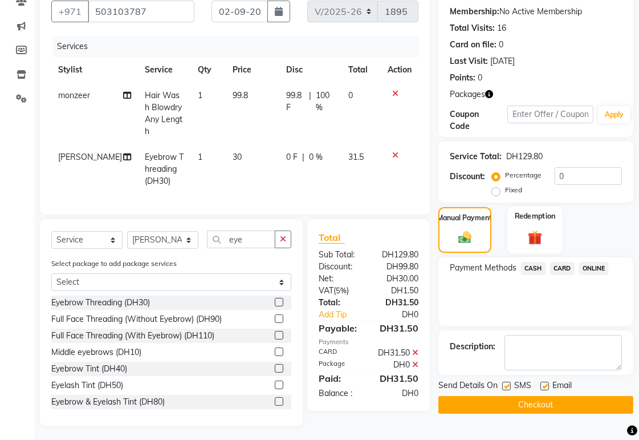
click at [550, 235] on div "Redemption" at bounding box center [535, 230] width 55 height 48
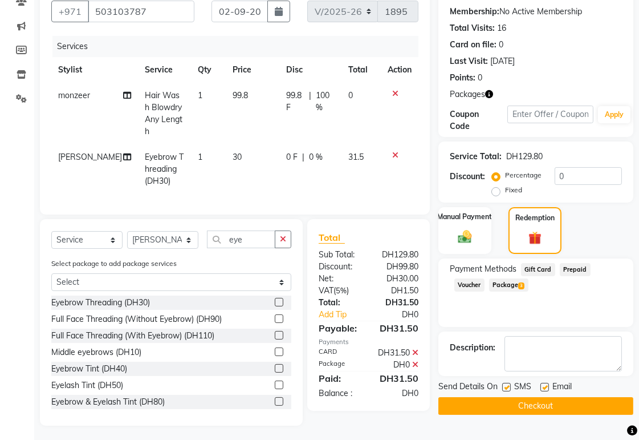
click at [522, 286] on span "3" at bounding box center [521, 285] width 6 height 7
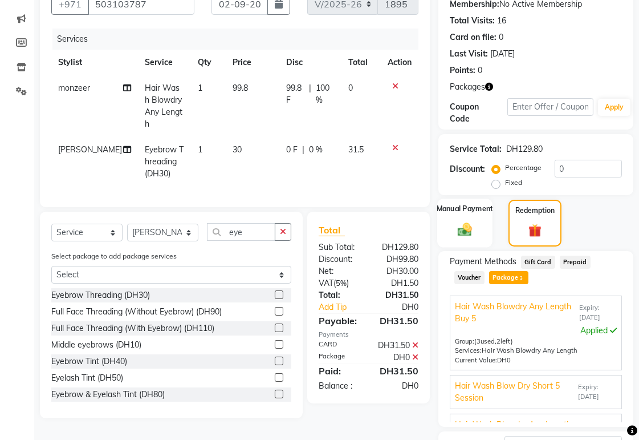
click at [469, 228] on img at bounding box center [464, 229] width 23 height 17
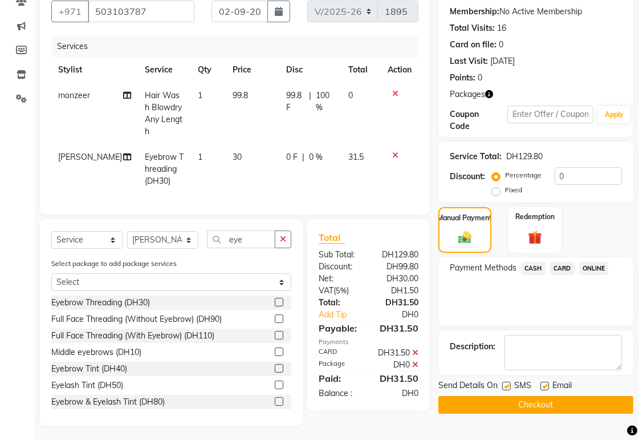
click at [555, 406] on button "Checkout" at bounding box center [536, 405] width 195 height 18
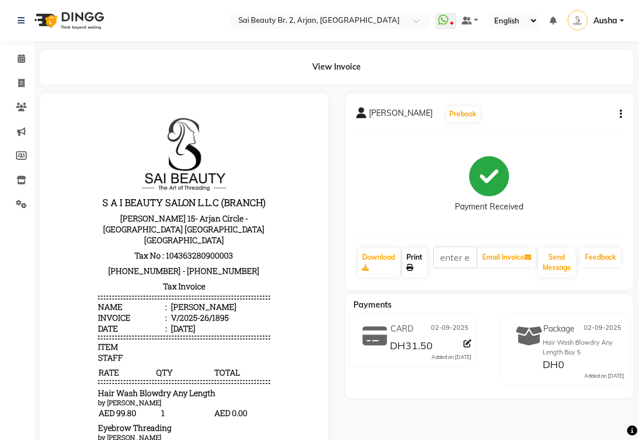
click at [421, 263] on link "Print" at bounding box center [415, 262] width 25 height 30
click at [16, 58] on span at bounding box center [21, 58] width 20 height 13
